Goal: Transaction & Acquisition: Purchase product/service

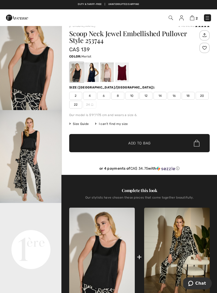
click at [124, 75] on div at bounding box center [122, 72] width 14 height 20
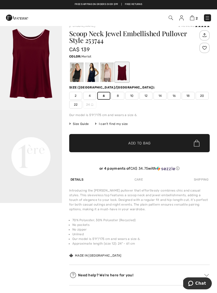
click at [143, 145] on span "Add to Bag" at bounding box center [139, 142] width 22 height 5
click at [194, 18] on img at bounding box center [192, 17] width 4 height 5
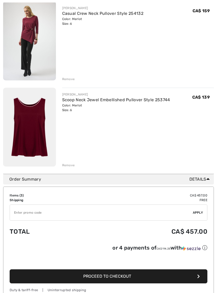
scroll to position [162, 0]
click at [127, 276] on span "Proceed to Checkout" at bounding box center [107, 276] width 48 height 5
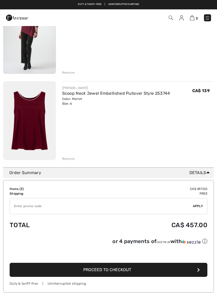
click at [198, 113] on div "JOSEPH RIBKOFF Scoop Neck Jewel Embellished Pullover Style 253744 Color: Merlot…" at bounding box center [138, 121] width 152 height 80
click at [66, 71] on div "Remove" at bounding box center [68, 72] width 13 height 5
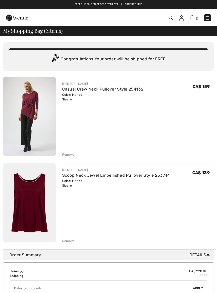
click at [65, 154] on div "Remove" at bounding box center [68, 154] width 13 height 5
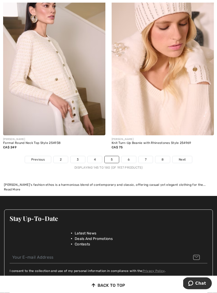
scroll to position [3340, 0]
click at [182, 159] on link "Next" at bounding box center [182, 159] width 20 height 7
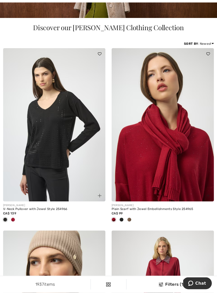
scroll to position [110, 0]
click at [161, 151] on img at bounding box center [163, 124] width 102 height 153
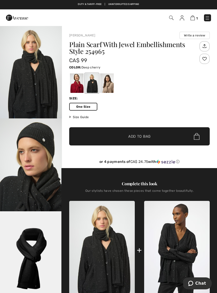
click at [77, 81] on div at bounding box center [77, 83] width 14 height 20
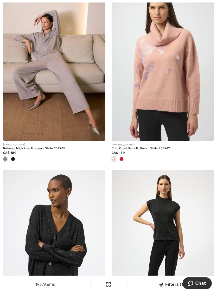
scroll to position [709, 0]
click at [166, 83] on img at bounding box center [163, 64] width 102 height 153
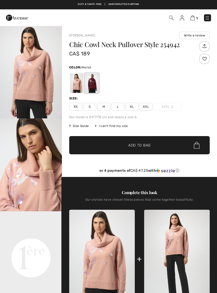
checkbox input "true"
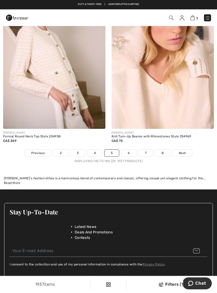
click at [183, 152] on link "Next" at bounding box center [182, 153] width 20 height 7
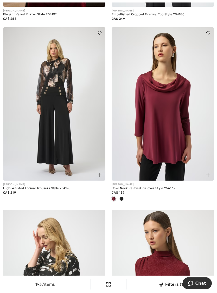
scroll to position [2922, 0]
click at [160, 114] on img at bounding box center [163, 103] width 102 height 153
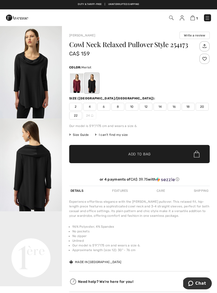
click at [79, 80] on div at bounding box center [77, 83] width 14 height 20
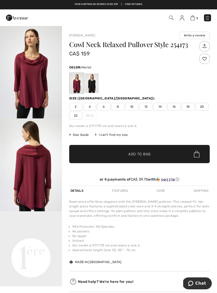
click at [106, 107] on span "6" at bounding box center [103, 107] width 13 height 8
click at [143, 157] on span "✔ Added to Bag Add to Bag" at bounding box center [139, 154] width 140 height 18
click at [194, 20] on img at bounding box center [192, 17] width 4 height 5
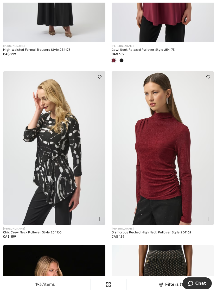
scroll to position [3062, 0]
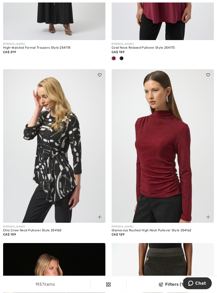
click at [160, 156] on img at bounding box center [163, 145] width 102 height 153
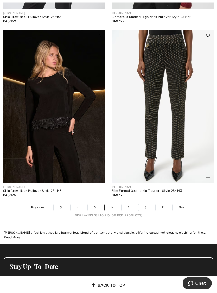
scroll to position [3275, 0]
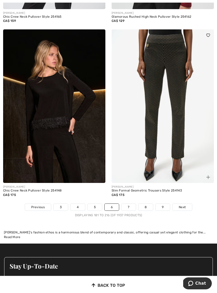
click at [185, 205] on span "Next" at bounding box center [182, 207] width 7 height 5
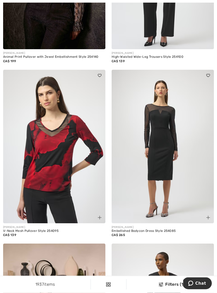
scroll to position [262, 0]
click at [53, 173] on img at bounding box center [54, 146] width 102 height 153
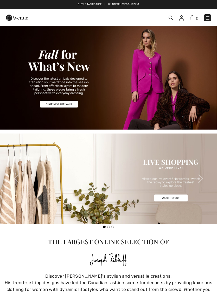
checkbox input "true"
click at [173, 18] on img at bounding box center [171, 18] width 4 height 4
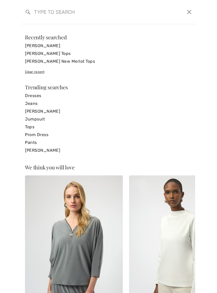
click at [43, 55] on link "[PERSON_NAME] Tops" at bounding box center [108, 54] width 167 height 8
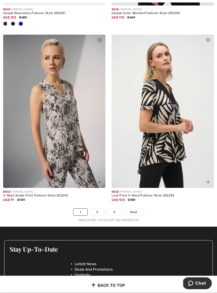
scroll to position [3205, 0]
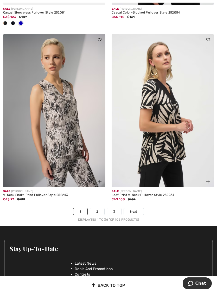
click at [116, 208] on link "3" at bounding box center [114, 211] width 14 height 7
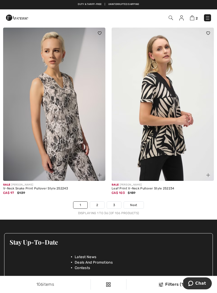
click at [97, 202] on link "2" at bounding box center [97, 205] width 14 height 7
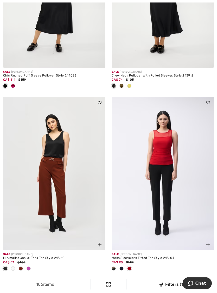
scroll to position [2953, 0]
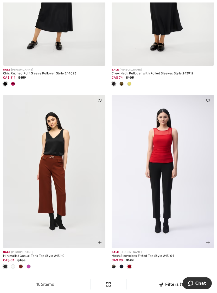
click at [134, 263] on div at bounding box center [163, 267] width 102 height 9
click at [162, 154] on img at bounding box center [163, 171] width 102 height 153
click at [167, 150] on img at bounding box center [163, 171] width 102 height 153
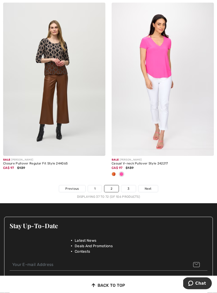
scroll to position [3228, 0]
click at [132, 186] on link "3" at bounding box center [128, 188] width 14 height 7
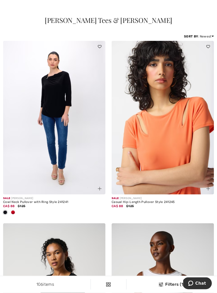
scroll to position [9, 0]
click at [26, 201] on div "Cowl Neck Pullover with Ring Style 241241" at bounding box center [54, 202] width 102 height 4
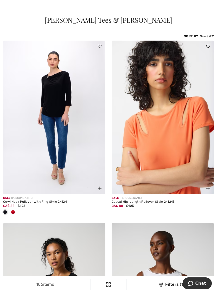
click at [61, 106] on img at bounding box center [54, 117] width 102 height 153
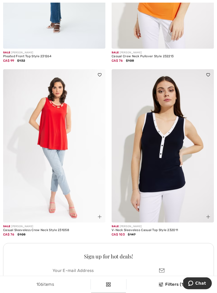
scroll to position [1990, 0]
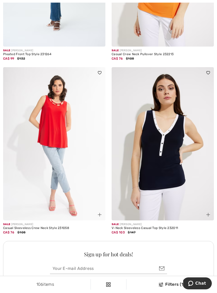
click at [54, 130] on img at bounding box center [54, 143] width 102 height 153
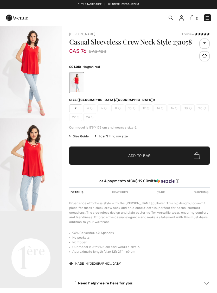
checkbox input "true"
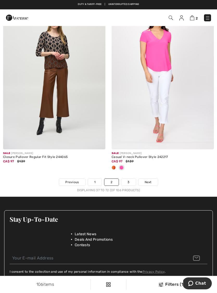
click at [149, 181] on link "Next" at bounding box center [148, 182] width 20 height 7
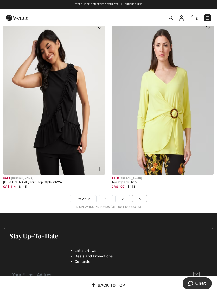
scroll to position [2985, 0]
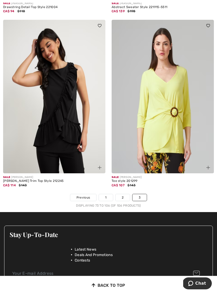
click at [142, 197] on link "3" at bounding box center [139, 197] width 14 height 7
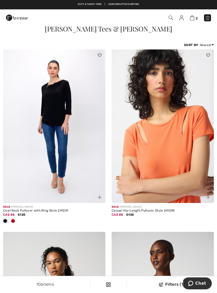
click at [194, 16] on img at bounding box center [192, 17] width 4 height 5
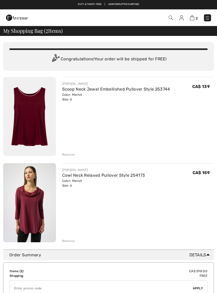
click at [69, 243] on div "Remove" at bounding box center [68, 240] width 13 height 5
